Goal: Information Seeking & Learning: Understand process/instructions

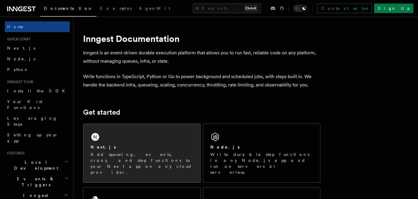
click at [137, 128] on div "Next.js Add queueing, events, crons, and step functions to your Next app on any…" at bounding box center [141, 153] width 117 height 58
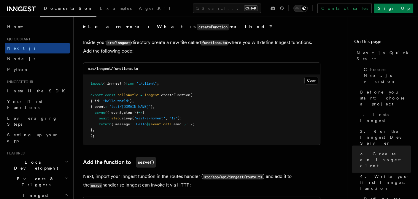
scroll to position [1039, 0]
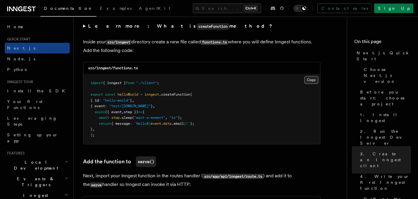
click at [310, 81] on button "Copy Copied" at bounding box center [311, 80] width 14 height 8
click at [308, 82] on button "Copy Copied" at bounding box center [311, 80] width 14 height 8
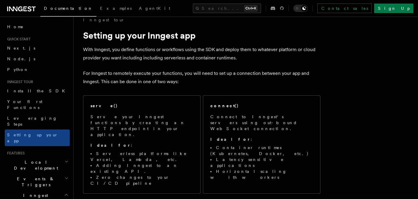
scroll to position [12, 0]
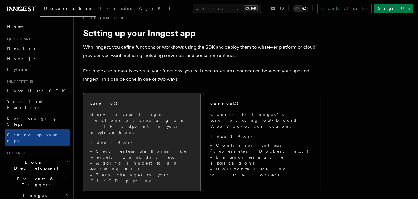
click at [164, 127] on span "Serve your Inngest functions by creating an HTTP endpoint in your application. …" at bounding box center [141, 147] width 103 height 72
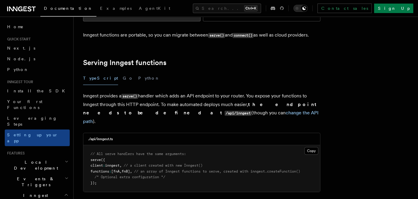
scroll to position [186, 0]
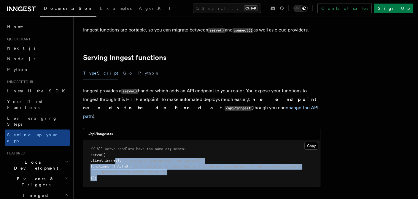
drag, startPoint x: 120, startPoint y: 122, endPoint x: 170, endPoint y: 144, distance: 54.7
click at [170, 144] on pre "// All serve handlers have the same arguments: serve ({ client : inngest , // a…" at bounding box center [201, 163] width 237 height 47
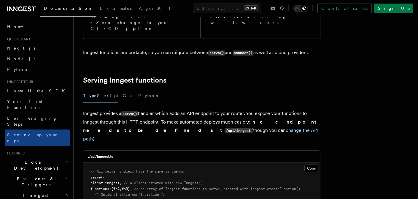
scroll to position [154, 0]
